Goal: Task Accomplishment & Management: Complete application form

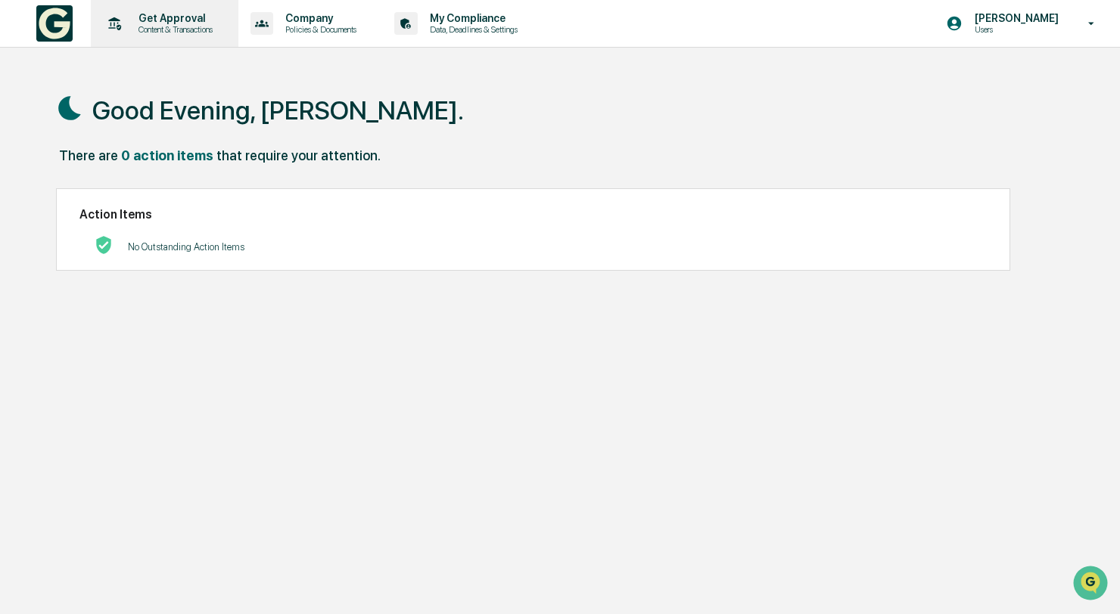
click at [214, 28] on p "Content & Transactions" at bounding box center [173, 29] width 94 height 11
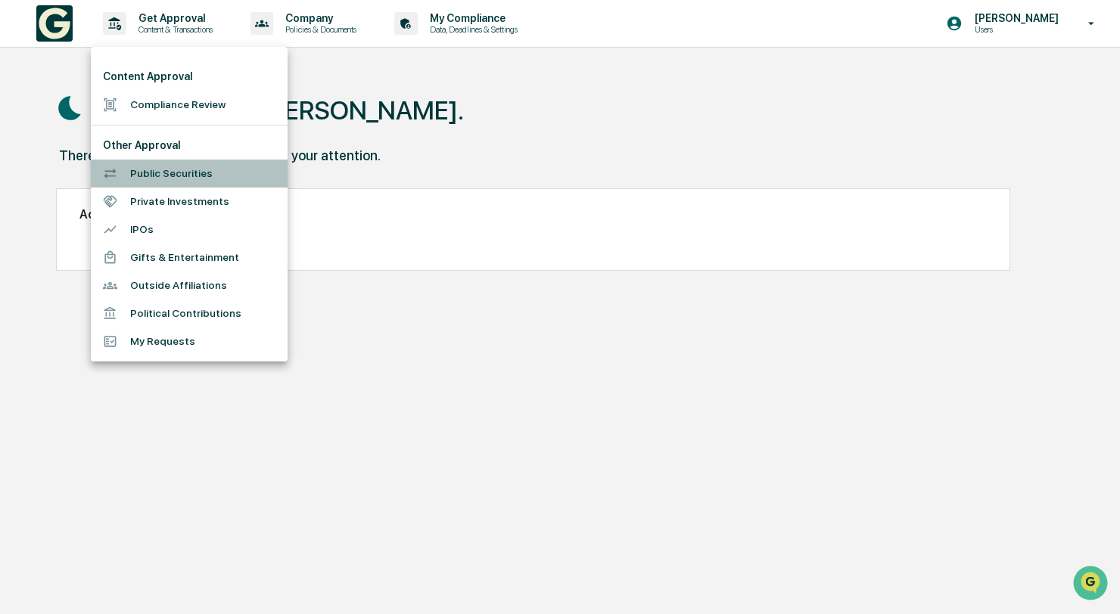
click at [191, 174] on li "Public Securities" at bounding box center [189, 174] width 197 height 28
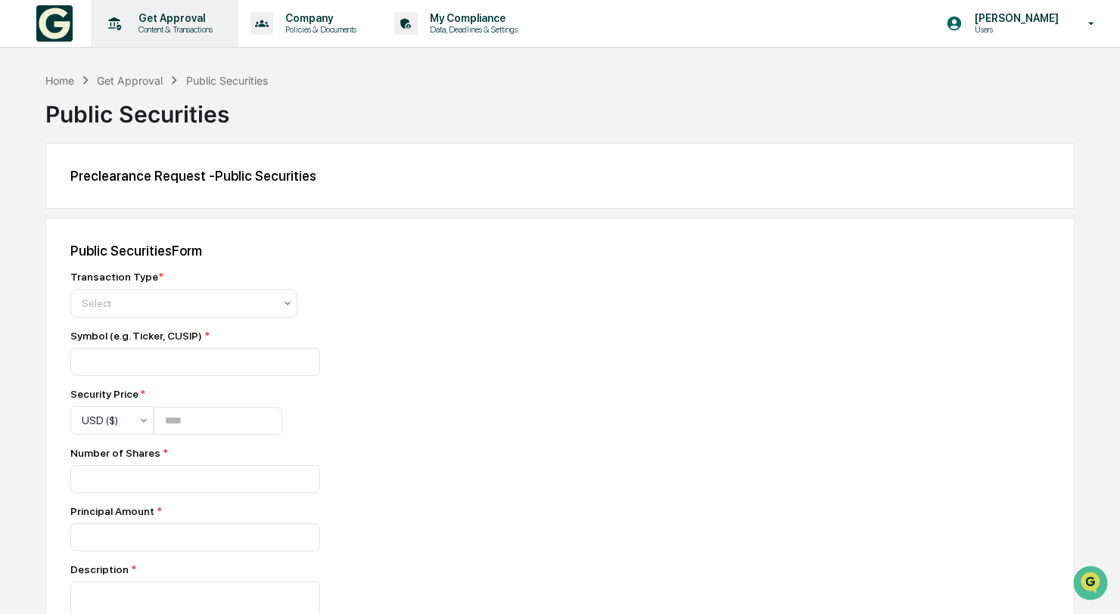
click at [190, 33] on p "Content & Transactions" at bounding box center [173, 29] width 94 height 11
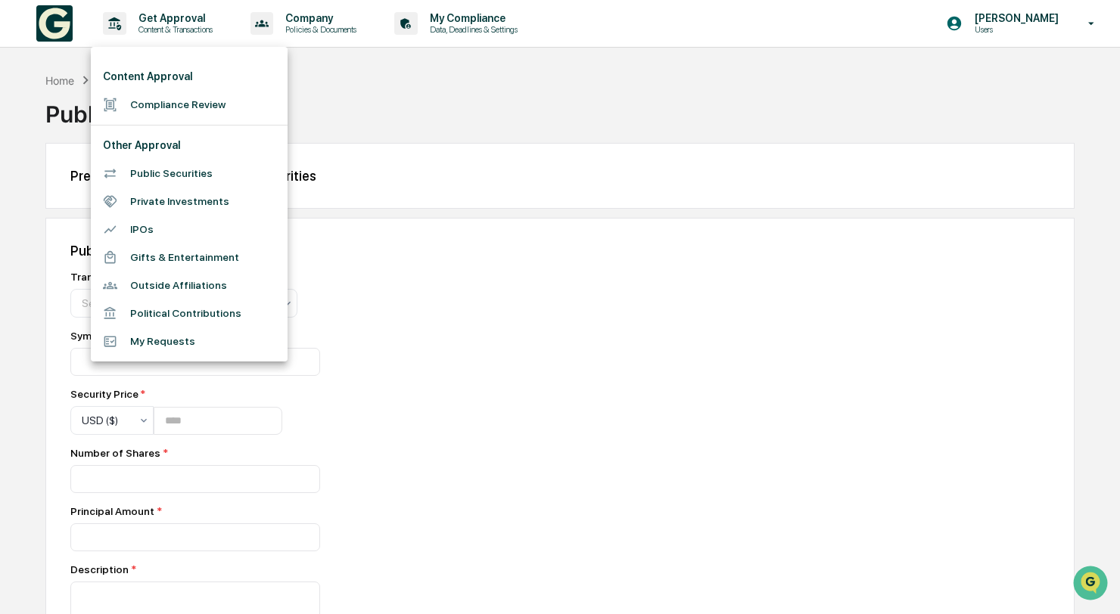
click at [209, 209] on li "Private Investments" at bounding box center [189, 202] width 197 height 28
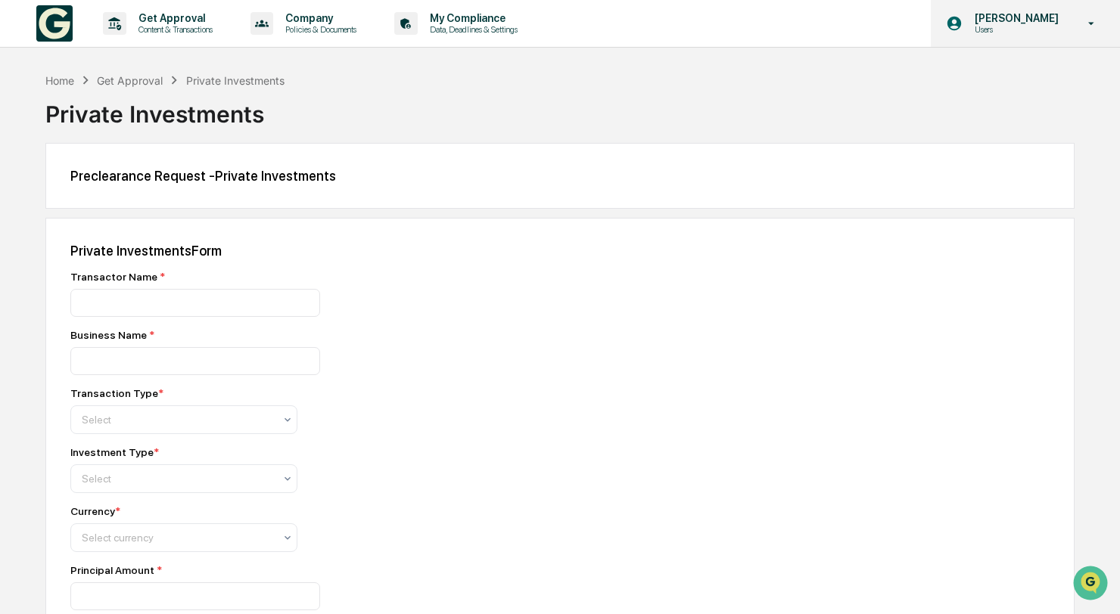
click at [1000, 33] on p "Users" at bounding box center [1015, 29] width 104 height 11
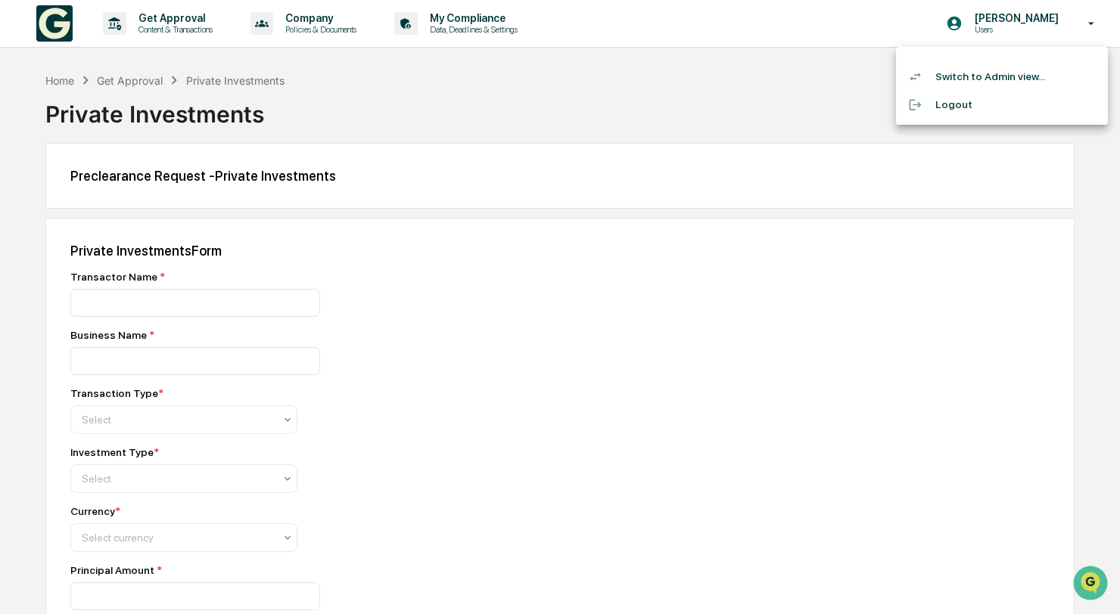
click at [992, 73] on li "Switch to Admin view..." at bounding box center [1002, 77] width 212 height 28
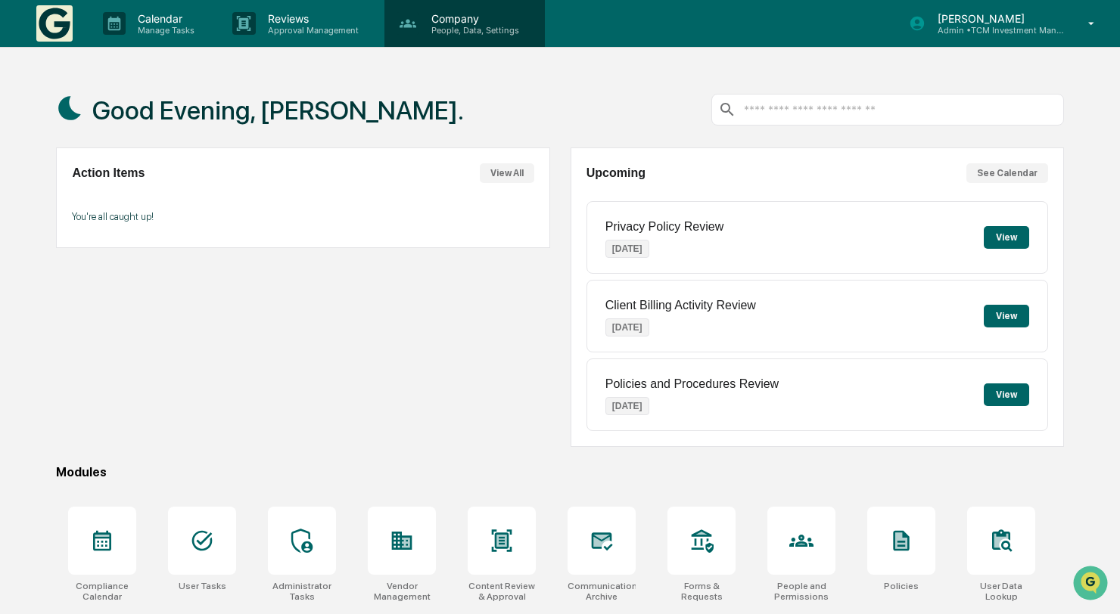
click at [467, 30] on p "People, Data, Settings" at bounding box center [472, 30] width 107 height 11
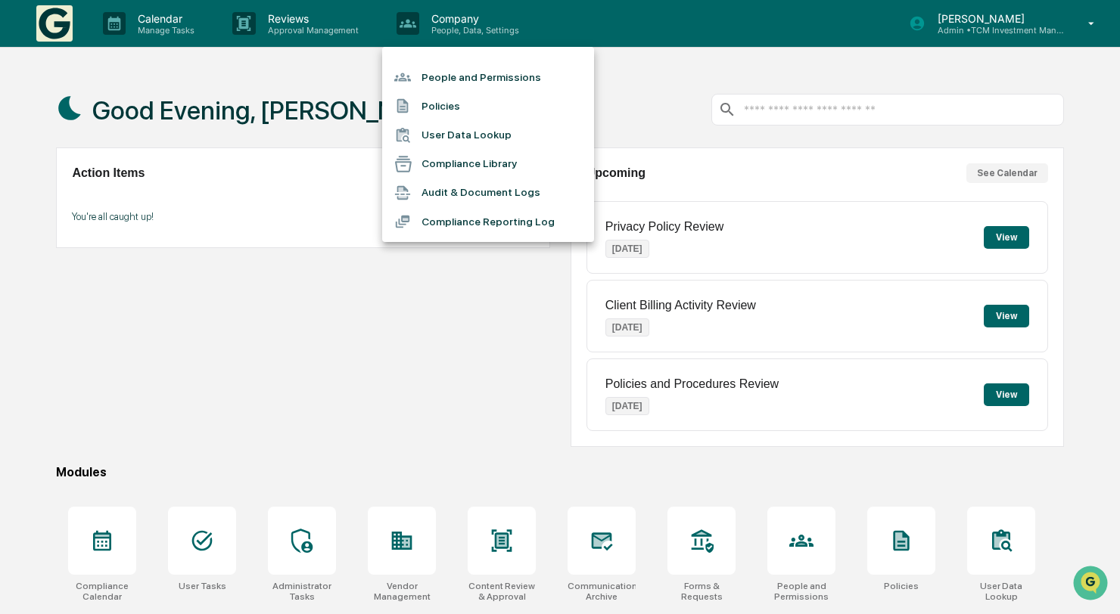
click at [172, 25] on div at bounding box center [560, 307] width 1120 height 614
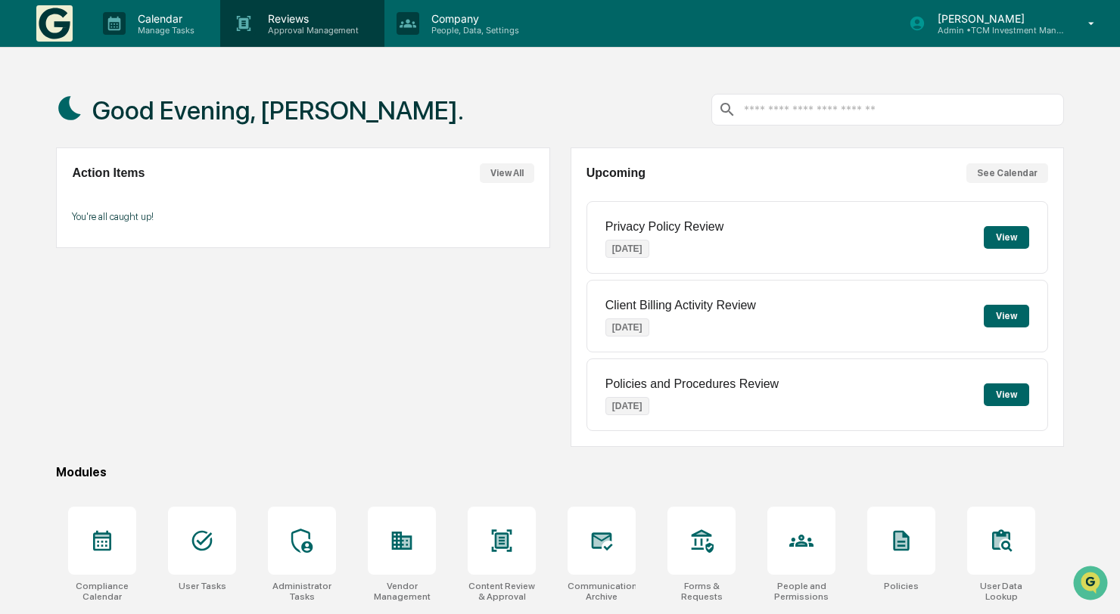
click at [263, 32] on p "Approval Management" at bounding box center [311, 30] width 110 height 11
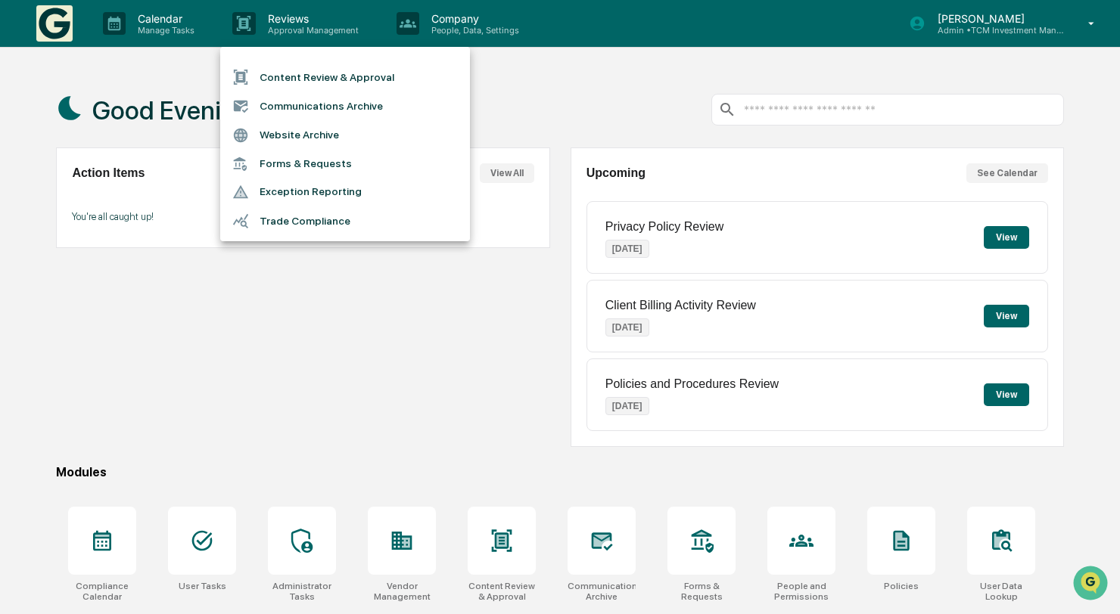
click at [308, 217] on li "Trade Compliance" at bounding box center [345, 221] width 250 height 29
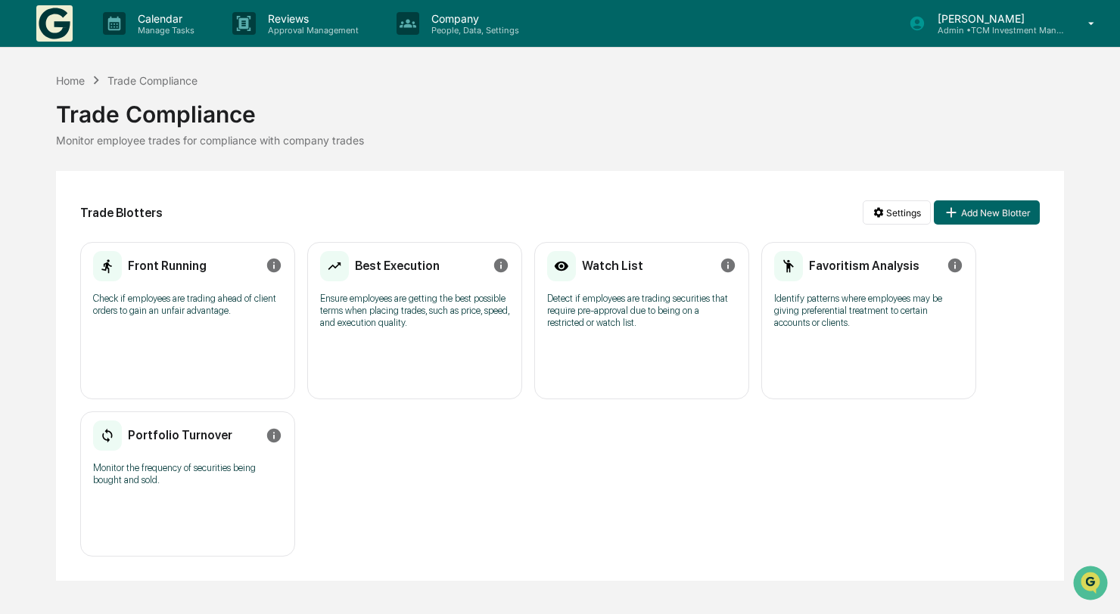
click at [161, 279] on div "Front Running" at bounding box center [150, 266] width 114 height 35
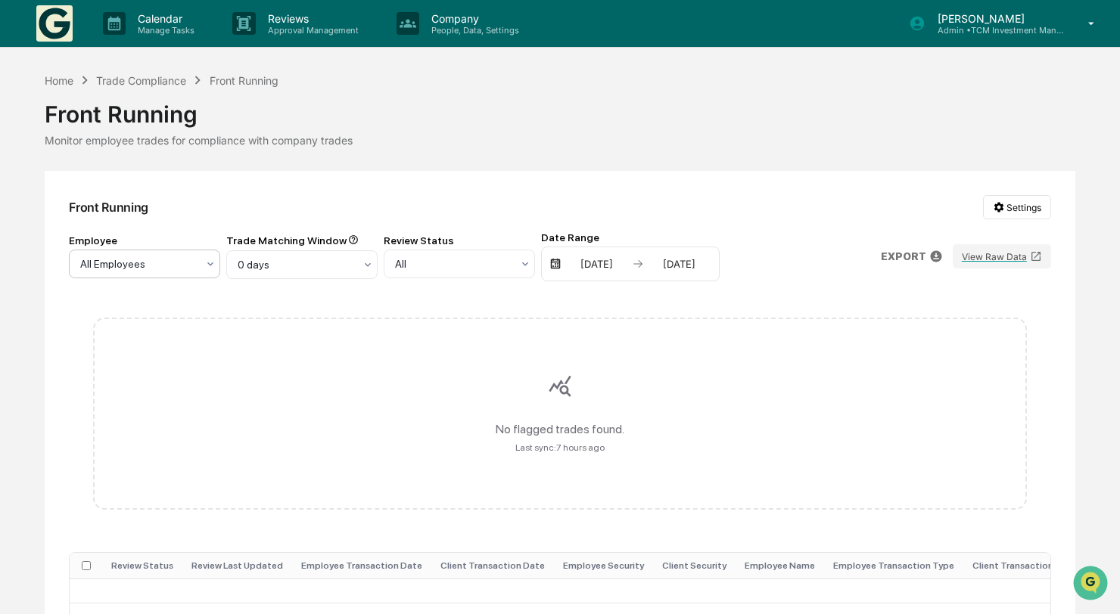
click at [165, 270] on div at bounding box center [138, 264] width 117 height 15
click at [161, 322] on div "[PERSON_NAME]" at bounding box center [145, 331] width 150 height 30
click at [254, 309] on div "No flagged trades found. Last sync: 7 hours ago" at bounding box center [560, 414] width 982 height 241
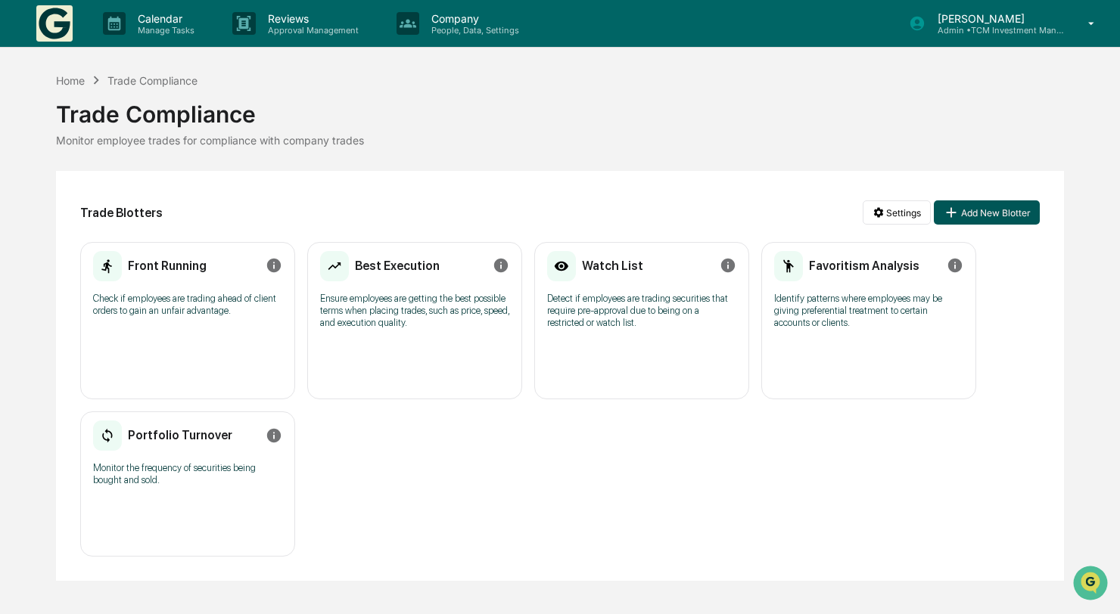
click at [1017, 216] on button "Add New Blotter" at bounding box center [987, 213] width 106 height 24
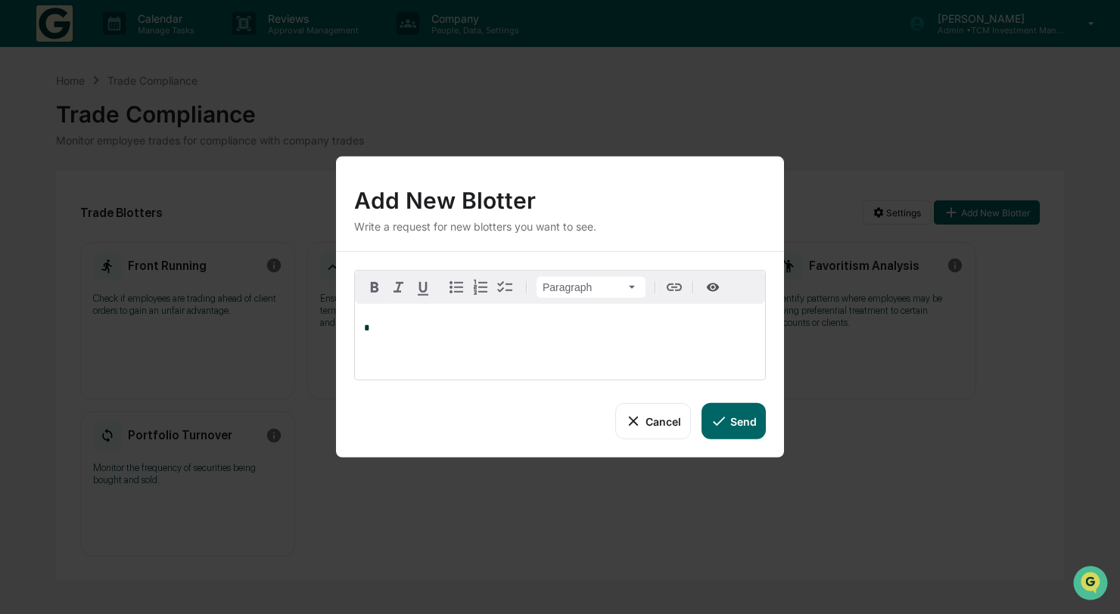
click at [664, 425] on button "Cancel" at bounding box center [652, 421] width 75 height 36
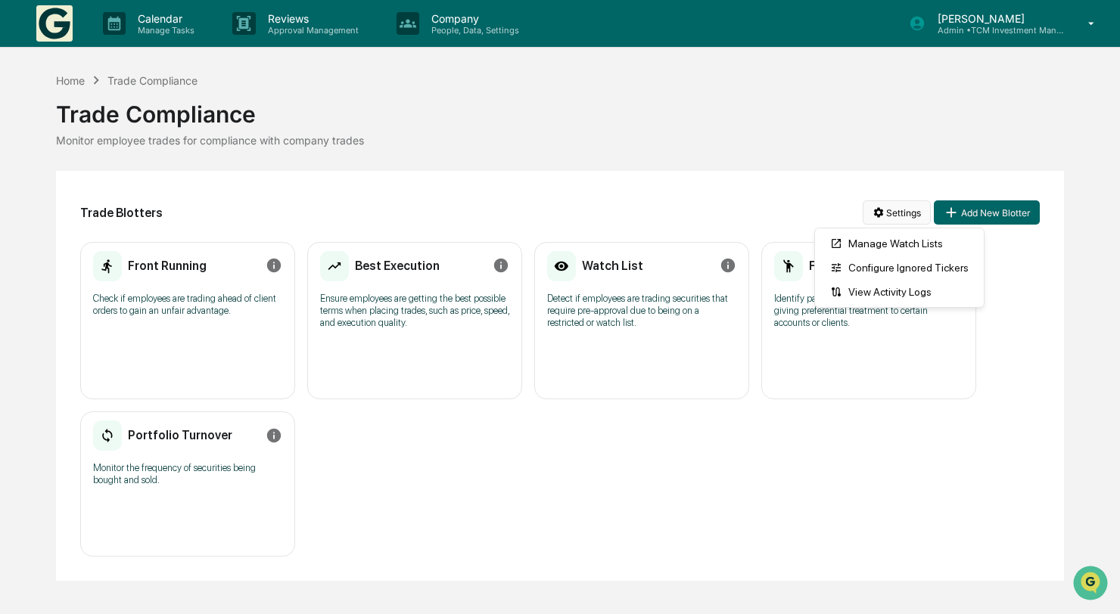
click at [889, 220] on html "Calendar Manage Tasks Reviews Approval Management Company People, Data, Setting…" at bounding box center [560, 307] width 1120 height 614
click at [724, 150] on html "Calendar Manage Tasks Reviews Approval Management Company People, Data, Setting…" at bounding box center [560, 307] width 1120 height 614
click at [981, 28] on p "Admin • TCM Investment Management" at bounding box center [995, 30] width 141 height 11
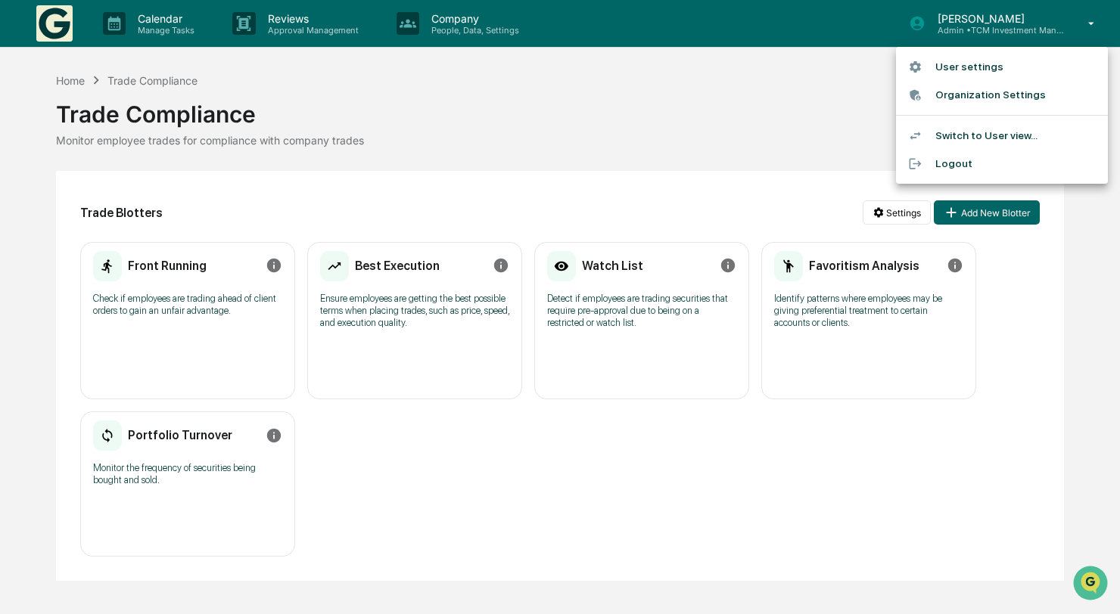
click at [977, 138] on li "Switch to User view..." at bounding box center [1002, 136] width 212 height 28
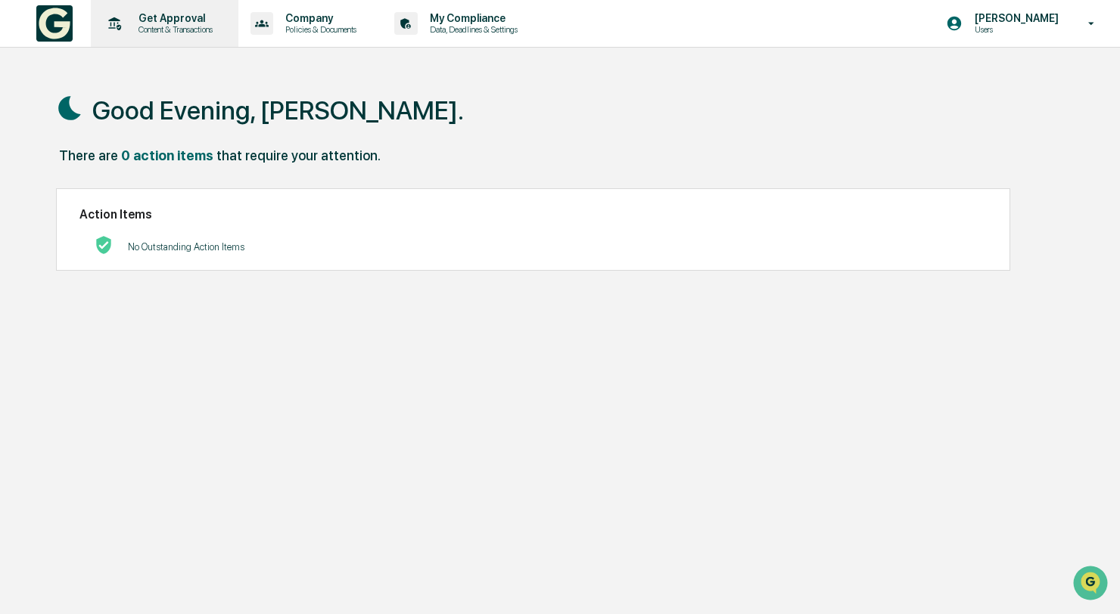
click at [191, 39] on div "Get Approval Content & Transactions" at bounding box center [163, 23] width 132 height 47
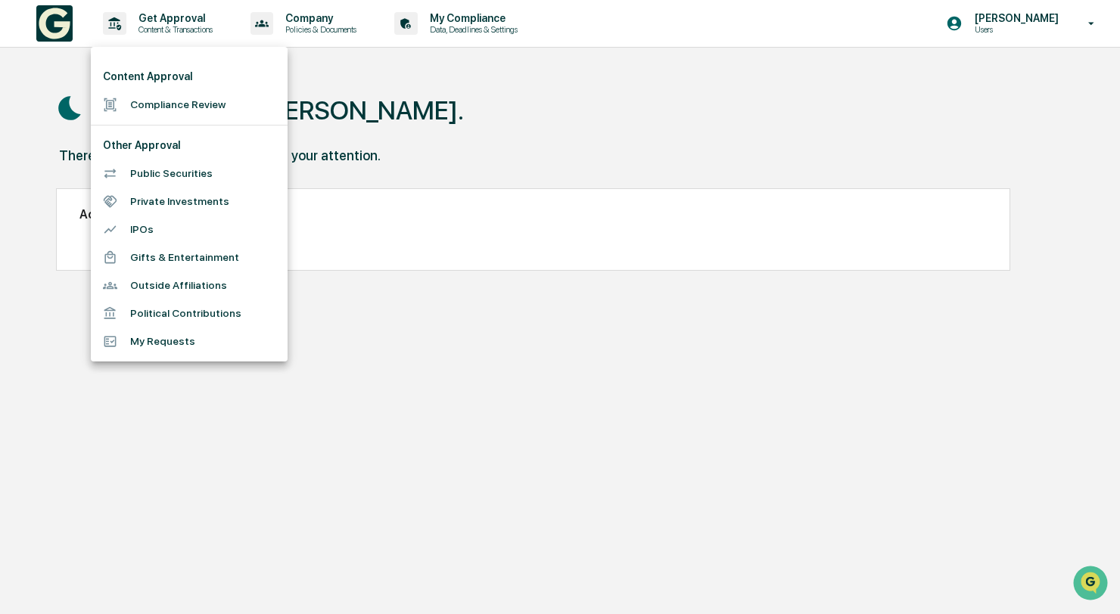
click at [200, 178] on li "Public Securities" at bounding box center [189, 174] width 197 height 28
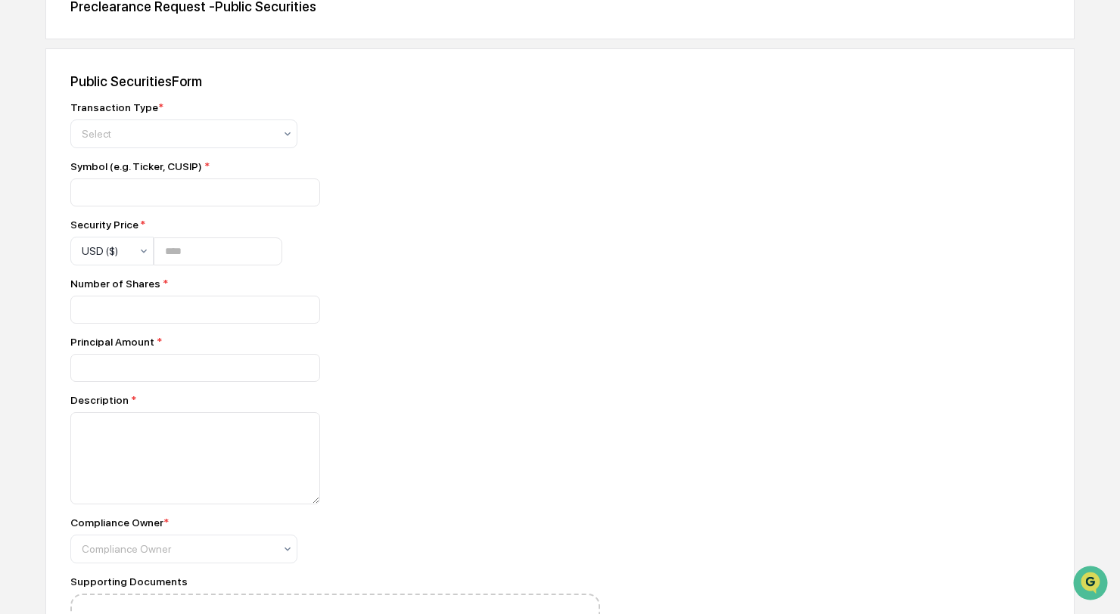
scroll to position [174, 0]
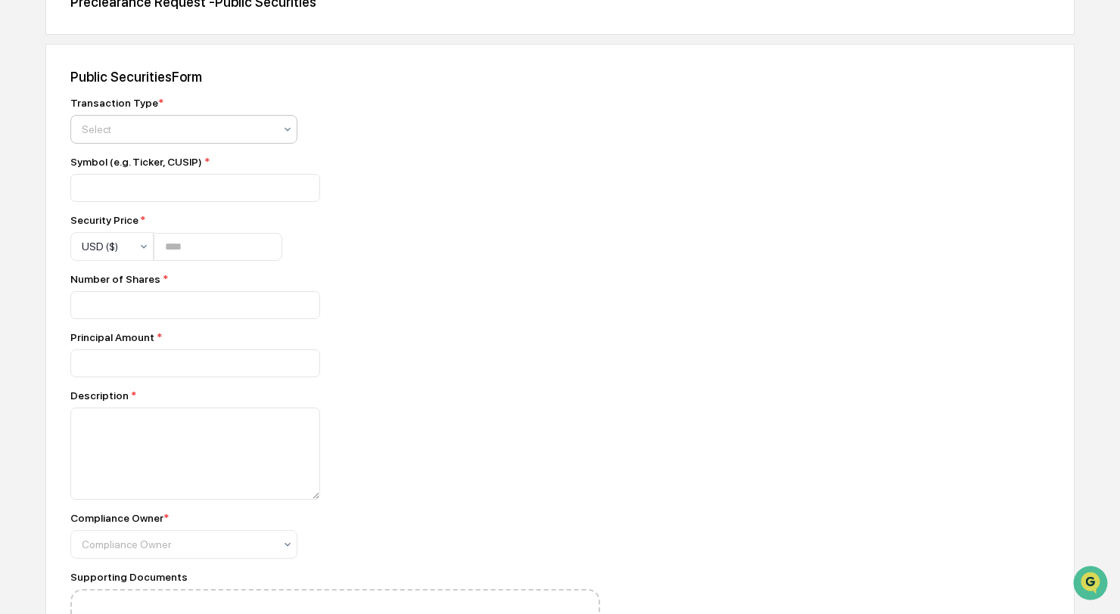
click at [243, 133] on div at bounding box center [178, 129] width 192 height 15
click at [263, 154] on div "Buy" at bounding box center [184, 166] width 226 height 30
click at [219, 198] on input at bounding box center [195, 188] width 250 height 28
type input "***"
click at [325, 213] on div "Transaction Type * Buy Symbol (e.g. Ticker, CUSIP) * *** Security Price * USD (…" at bounding box center [335, 393] width 530 height 593
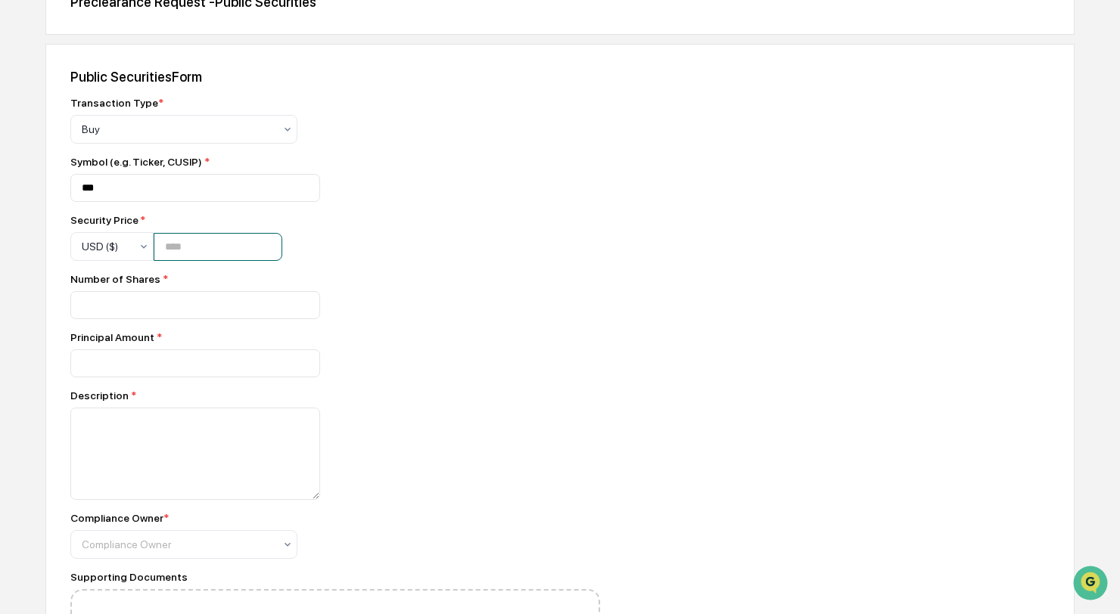
click at [237, 248] on input "number" at bounding box center [218, 247] width 129 height 28
type input "******"
click at [418, 265] on div "Transaction Type * Buy Symbol (e.g. Ticker, CUSIP) * *** Security Price * USD (…" at bounding box center [335, 393] width 530 height 593
click at [303, 306] on input "*" at bounding box center [195, 305] width 250 height 28
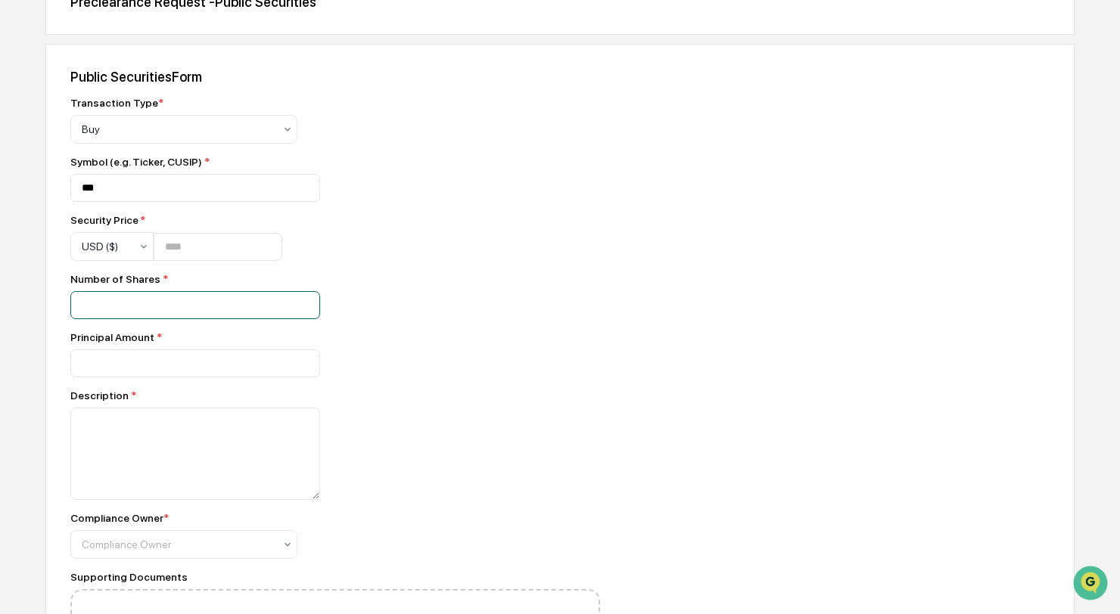
click at [303, 315] on input "*" at bounding box center [195, 305] width 250 height 28
type input "*"
click at [303, 315] on input "*" at bounding box center [195, 305] width 250 height 28
click at [351, 326] on div "Transaction Type * Buy Symbol (e.g. Ticker, CUSIP) * *** Security Price * USD (…" at bounding box center [335, 393] width 530 height 593
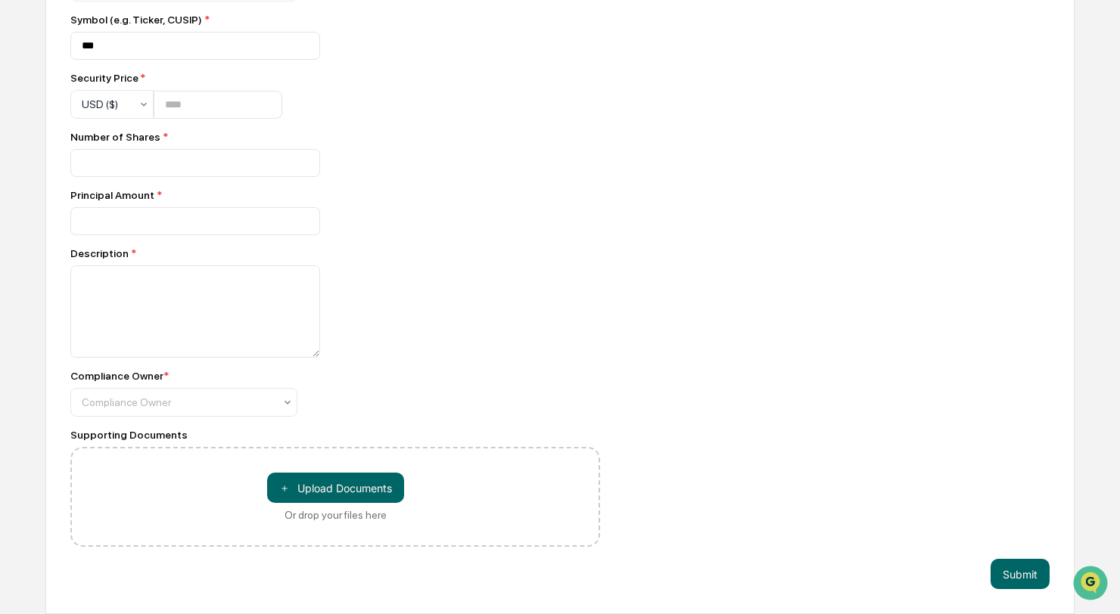
scroll to position [322, 0]
click at [347, 391] on div "Compliance Owner * Compliance Owner" at bounding box center [335, 393] width 530 height 47
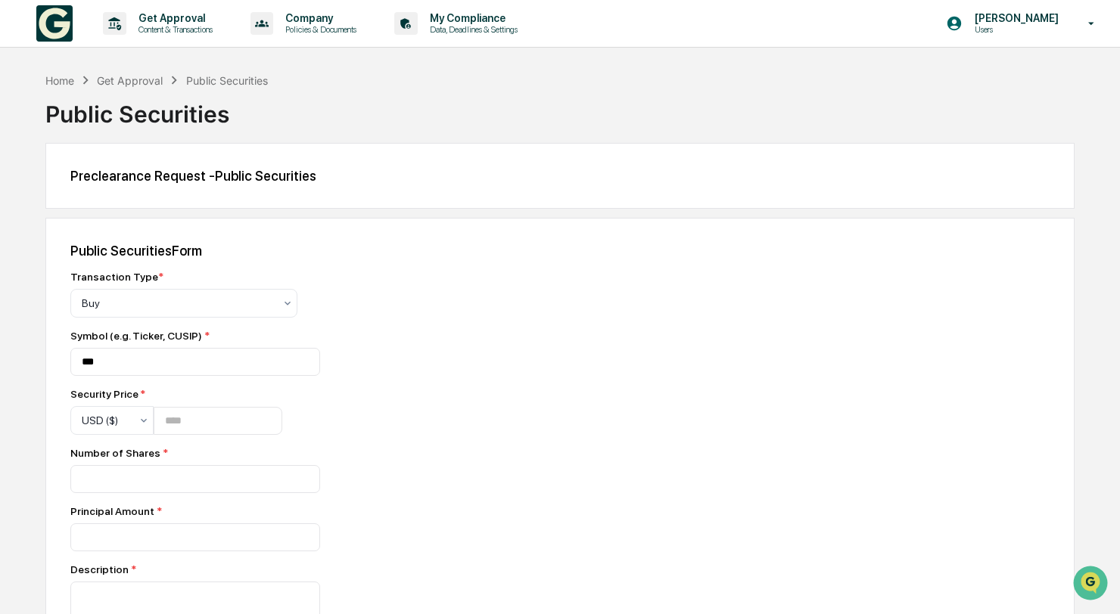
scroll to position [0, 0]
click at [135, 79] on div "Get Approval" at bounding box center [130, 80] width 66 height 13
click at [67, 76] on div "Home" at bounding box center [59, 80] width 29 height 13
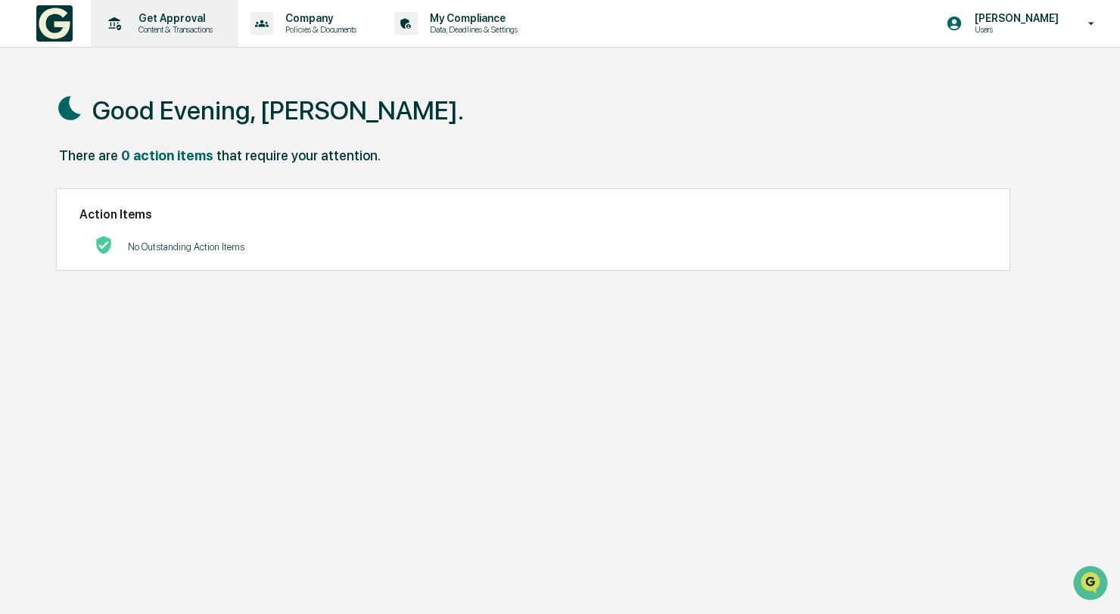
click at [203, 28] on p "Content & Transactions" at bounding box center [173, 29] width 94 height 11
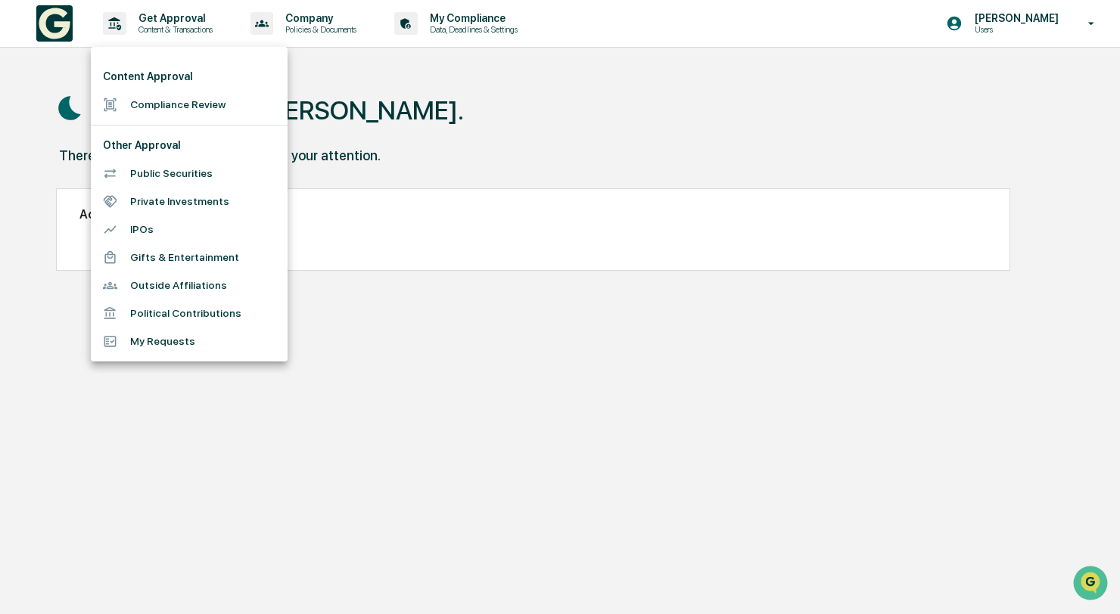
click at [190, 348] on li "My Requests" at bounding box center [189, 342] width 197 height 28
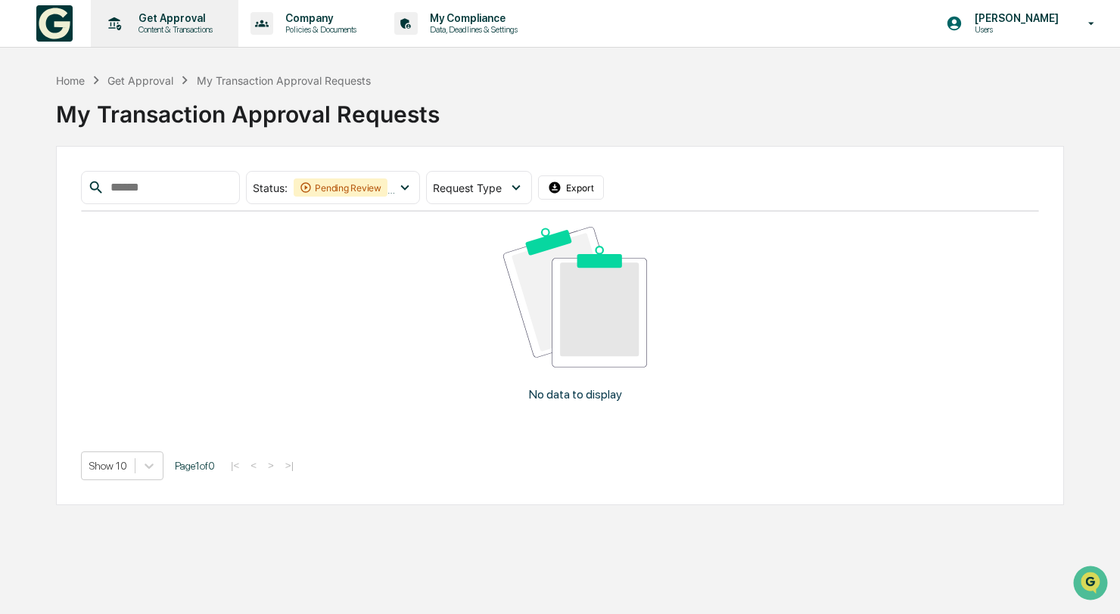
click at [200, 26] on p "Content & Transactions" at bounding box center [173, 29] width 94 height 11
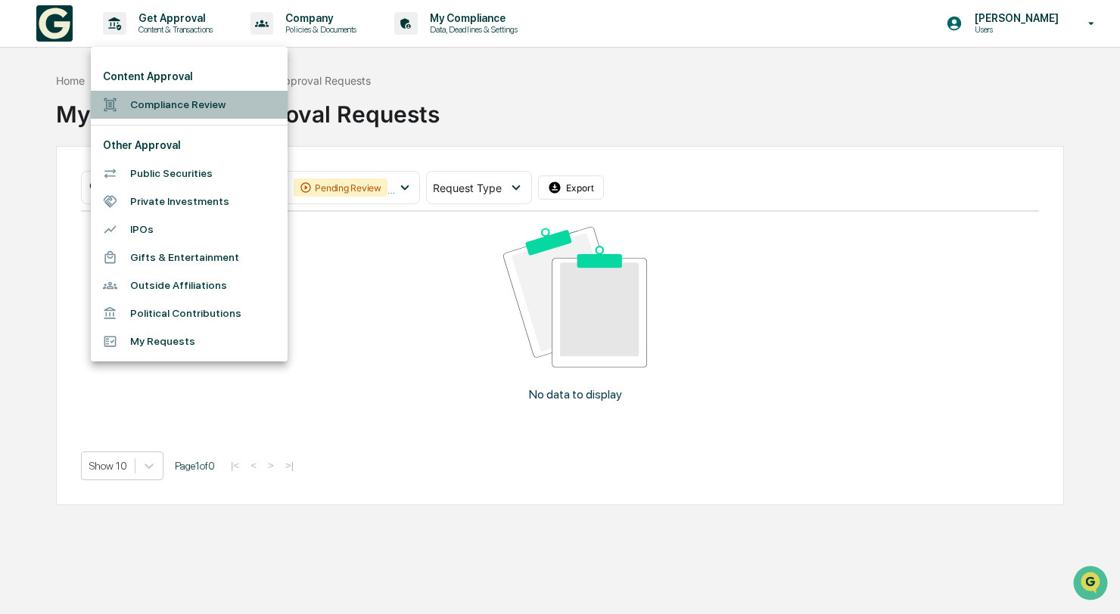
click at [177, 110] on li "Compliance Review" at bounding box center [189, 105] width 197 height 28
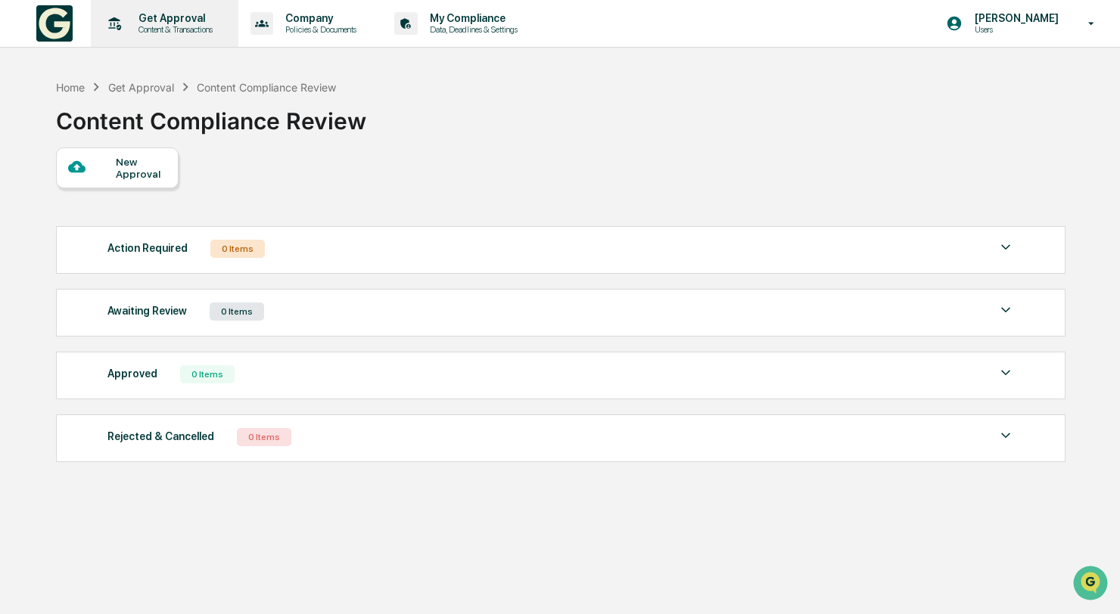
click at [193, 19] on p "Get Approval" at bounding box center [173, 18] width 94 height 12
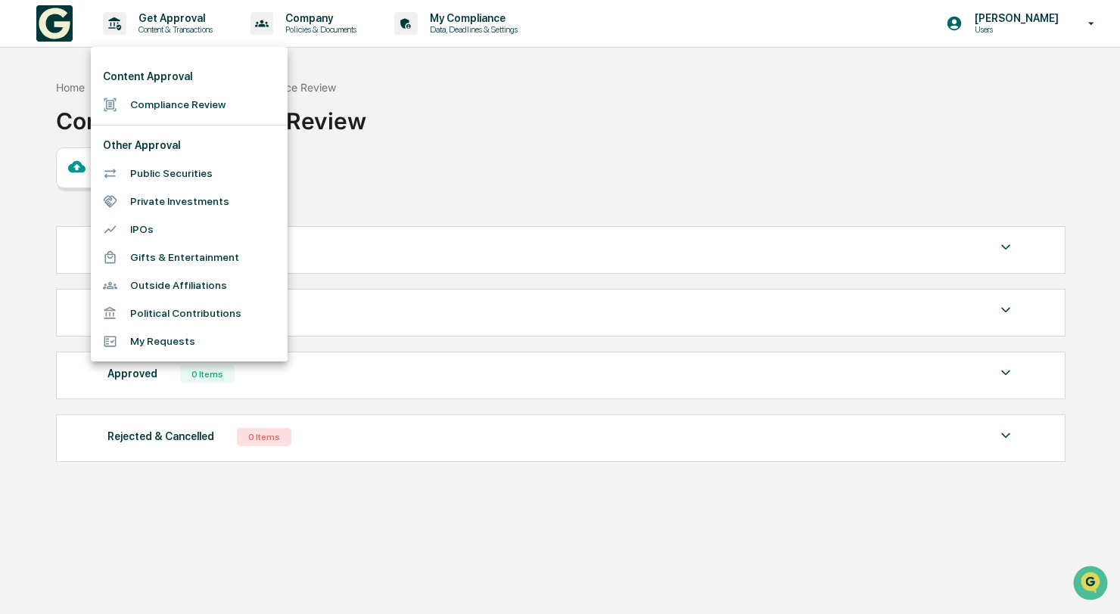
click at [334, 58] on div at bounding box center [560, 307] width 1120 height 614
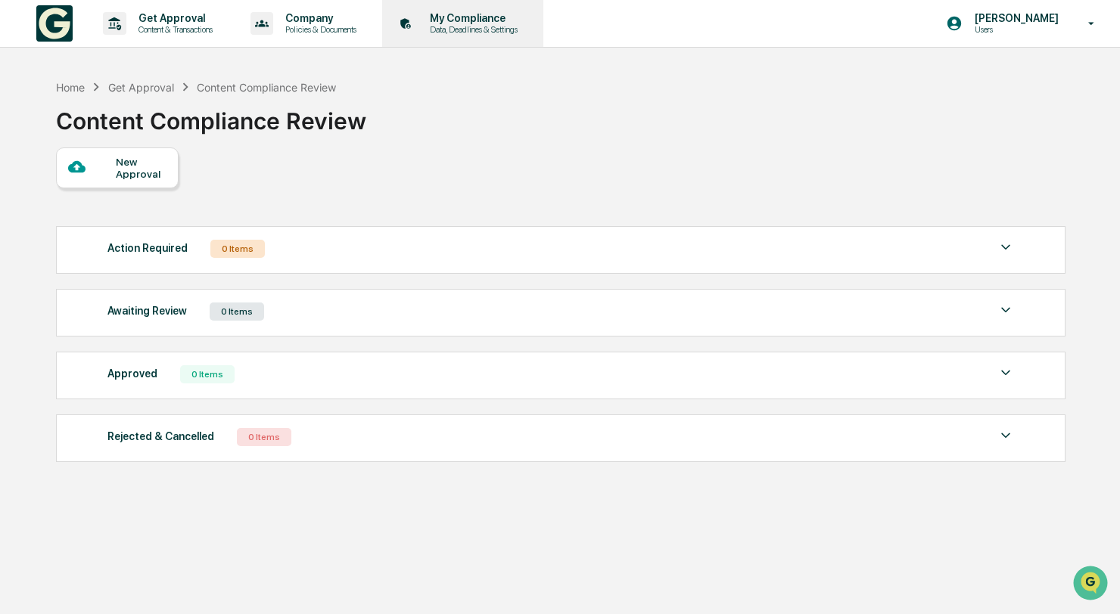
click at [449, 26] on p "Data, Deadlines & Settings" at bounding box center [471, 29] width 107 height 11
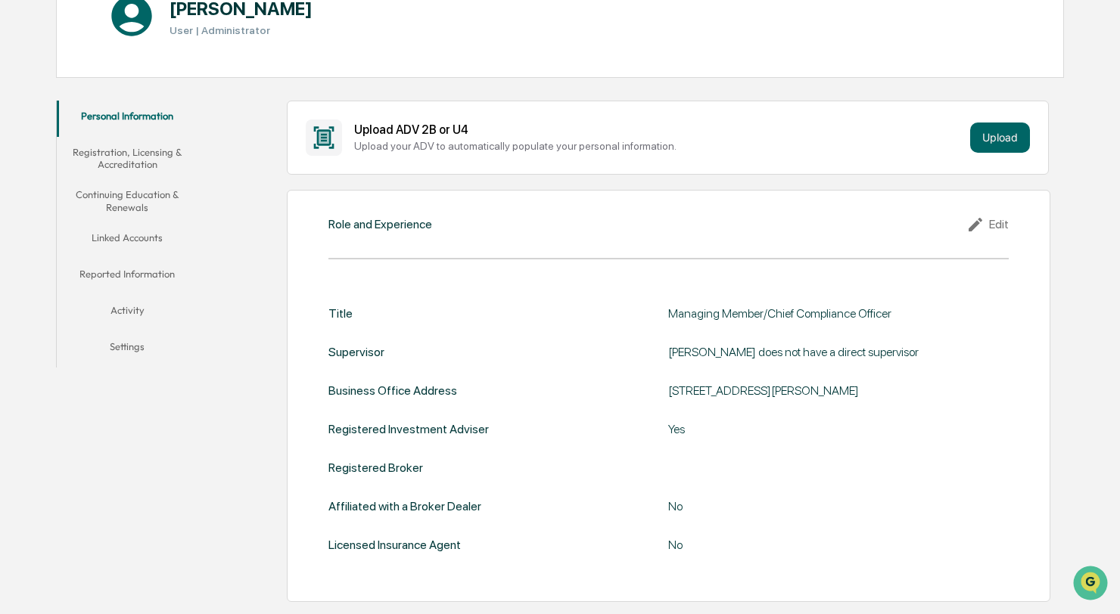
scroll to position [196, 0]
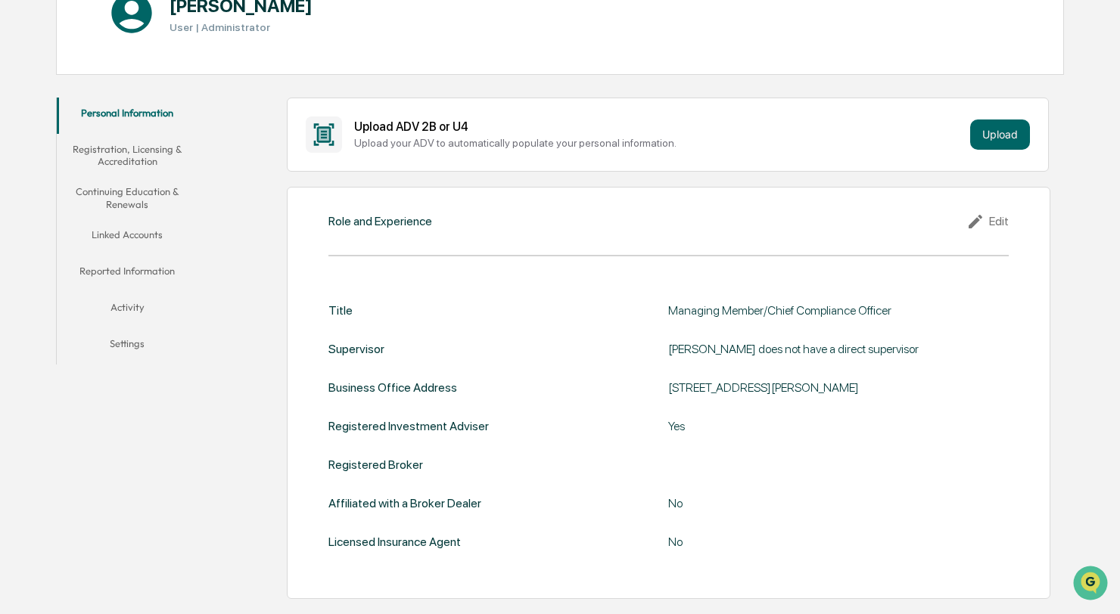
click at [148, 201] on button "Continuing Education & Renewals" at bounding box center [127, 197] width 140 height 43
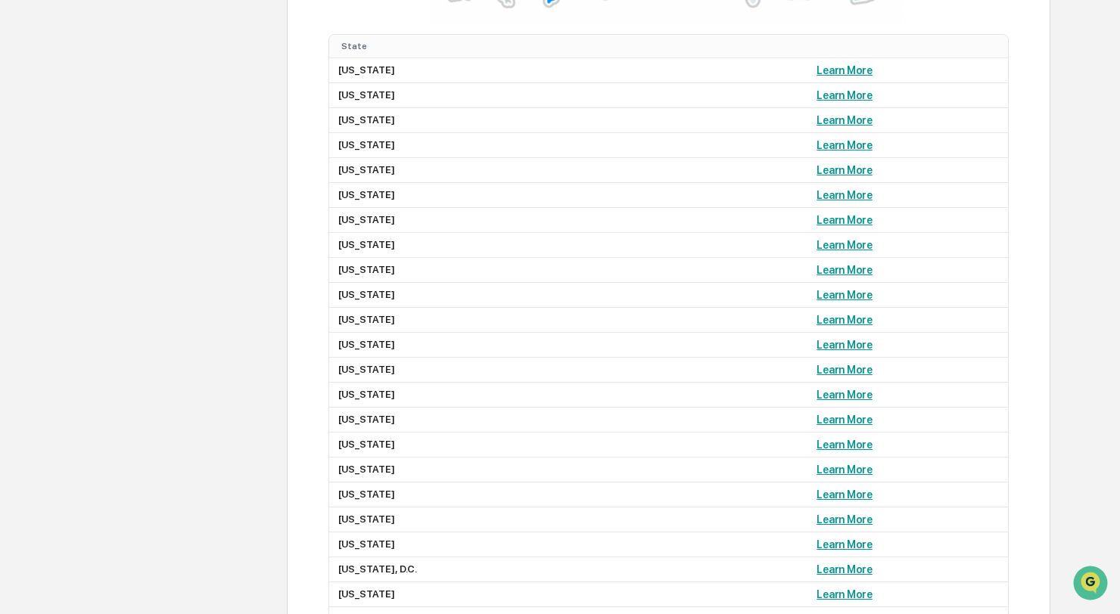
scroll to position [1220, 0]
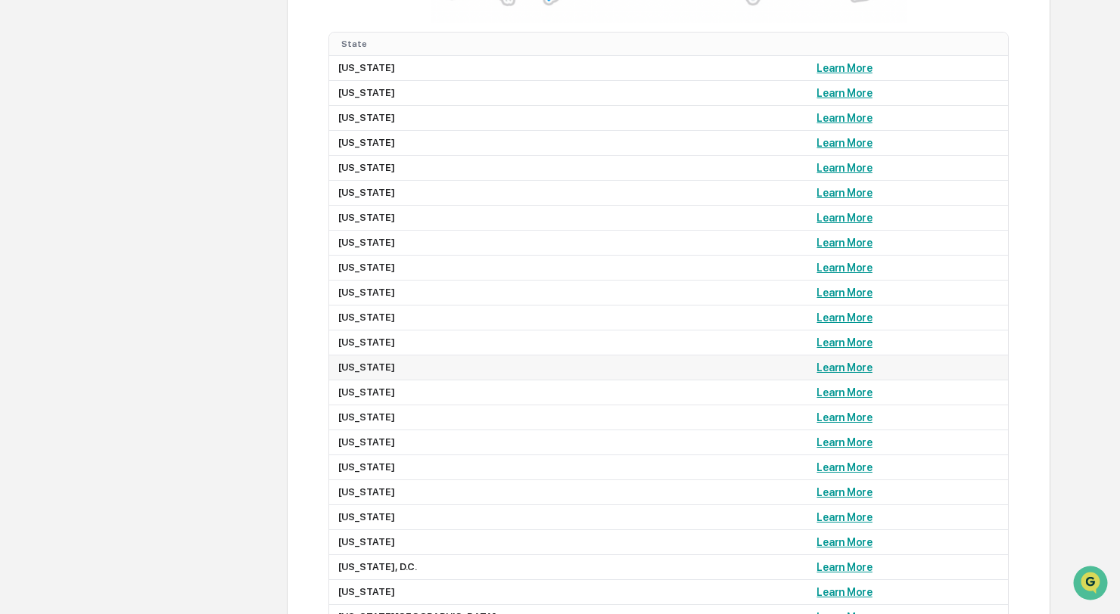
click at [817, 374] on link "Learn More" at bounding box center [844, 368] width 55 height 12
